Goal: Find specific page/section

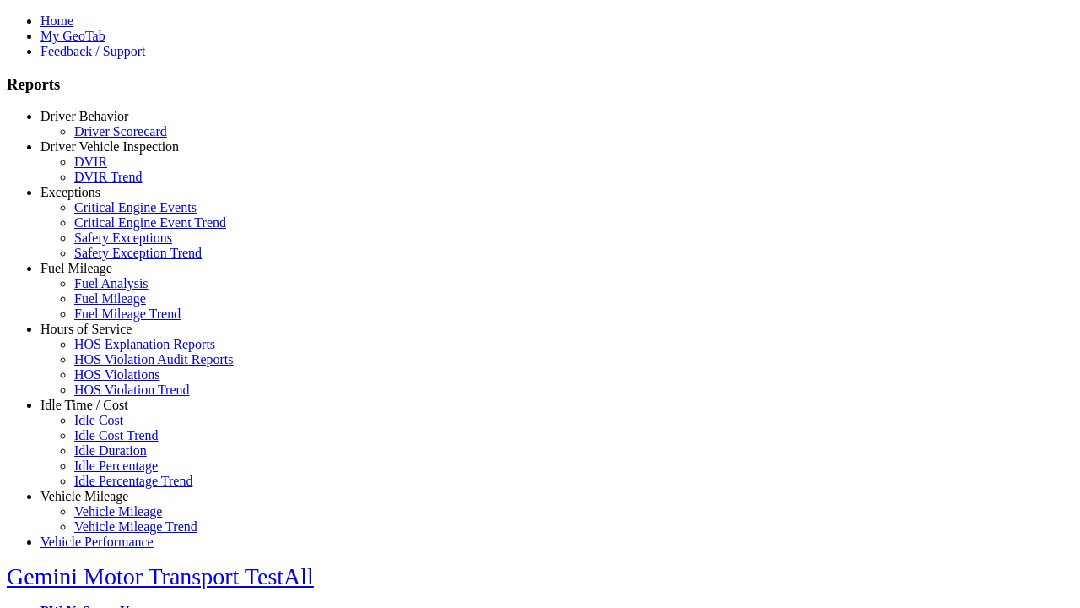
click at [97, 199] on link "Exceptions" at bounding box center [71, 192] width 60 height 14
click at [110, 245] on link "Safety Exceptions" at bounding box center [123, 237] width 98 height 14
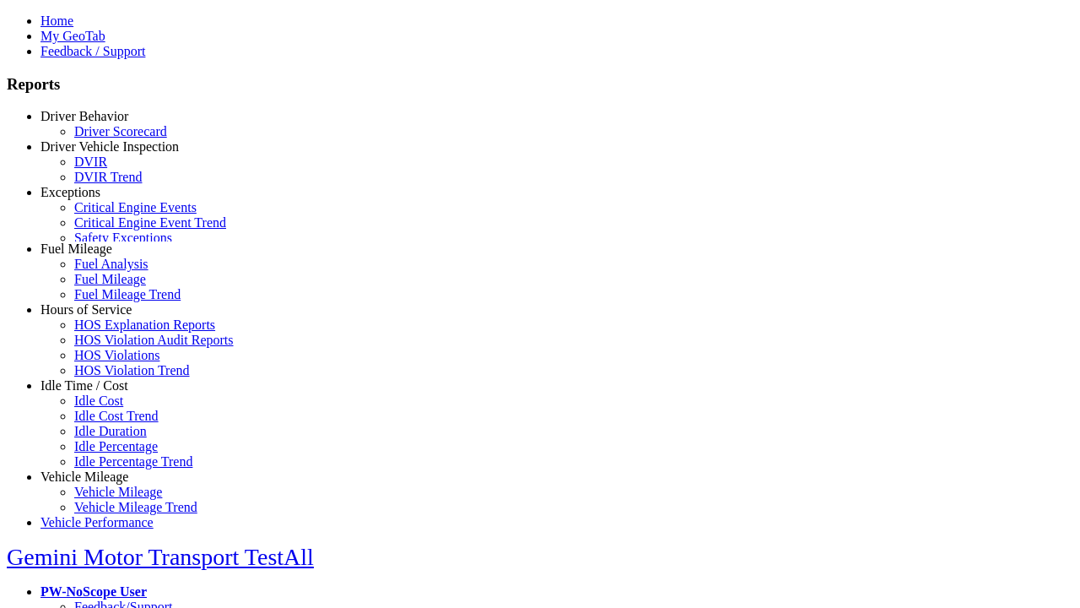
scroll to position [72, 0]
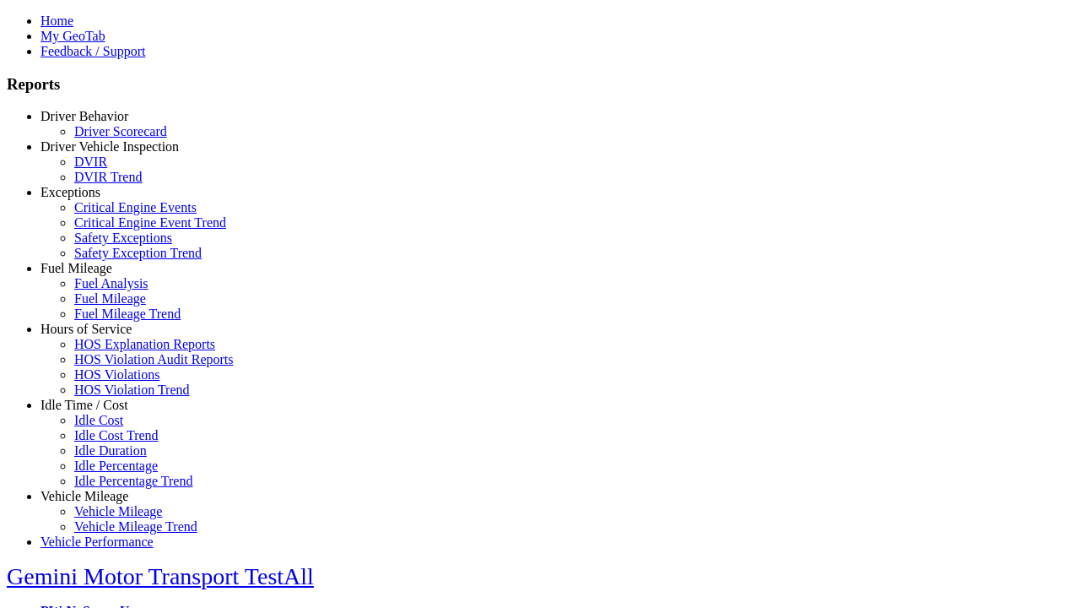
type input "**********"
